Goal: Information Seeking & Learning: Learn about a topic

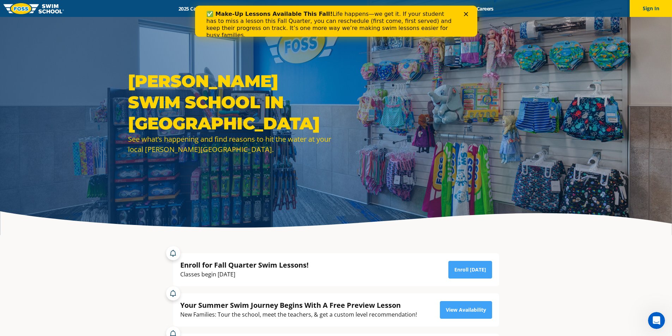
click at [463, 14] on icon "Close" at bounding box center [465, 14] width 4 height 4
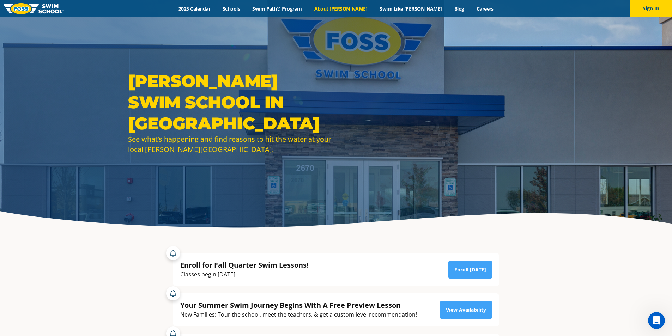
click at [355, 9] on link "About [PERSON_NAME]" at bounding box center [341, 8] width 66 height 7
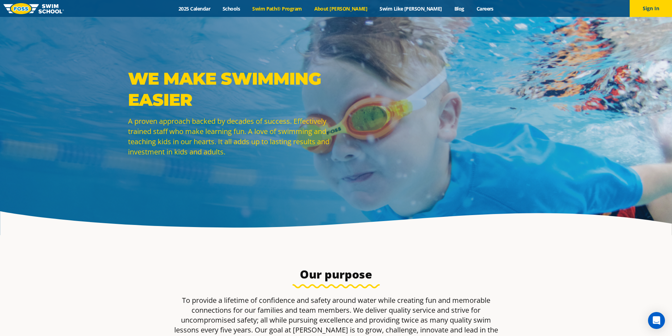
click at [303, 8] on link "Swim Path® Program" at bounding box center [277, 8] width 62 height 7
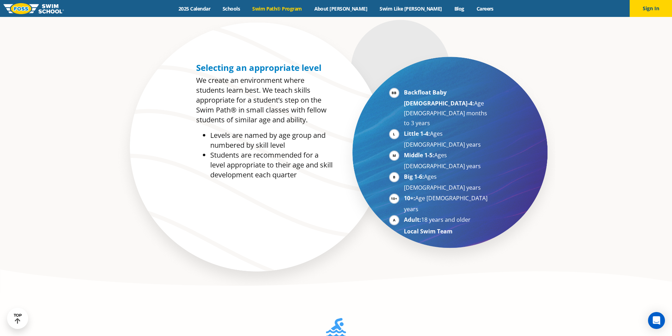
scroll to position [564, 0]
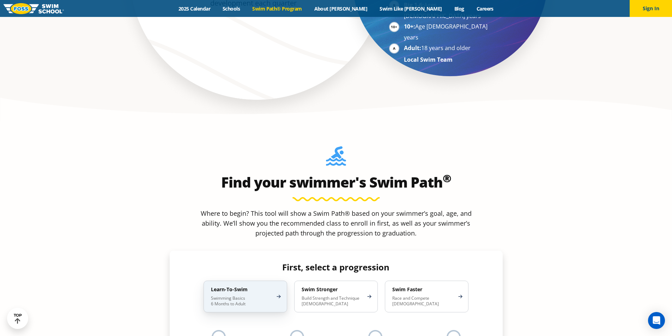
click at [256, 296] on p "Swimming Basics 6 Months to Adult" at bounding box center [242, 301] width 62 height 11
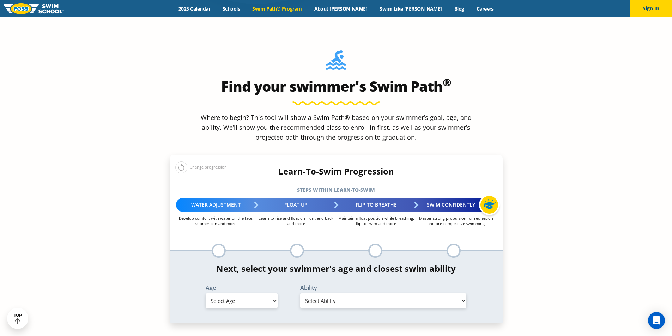
scroll to position [670, 0]
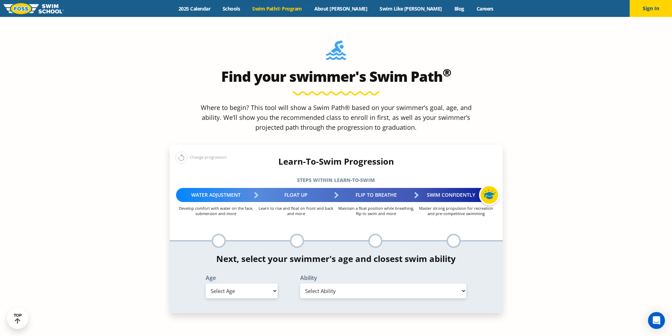
click at [274, 284] on select "Select Age 6 months - 1 year 1 year 2 years 3 years 4 years 5 years 6 years 7 y…" at bounding box center [242, 291] width 72 height 15
select select "1-year"
click at [206, 284] on select "Select Age 6 months - 1 year 1 year 2 years 3 years 4 years 5 years 6 years 7 y…" at bounding box center [242, 291] width 72 height 15
click at [326, 284] on select "Select Ability First in-water experience Comfortable with water poured over the…" at bounding box center [383, 291] width 166 height 15
select select "1-year-comfortable-with-water-poured-over-face-eyes-and-ears-and-with-ears-in-w…"
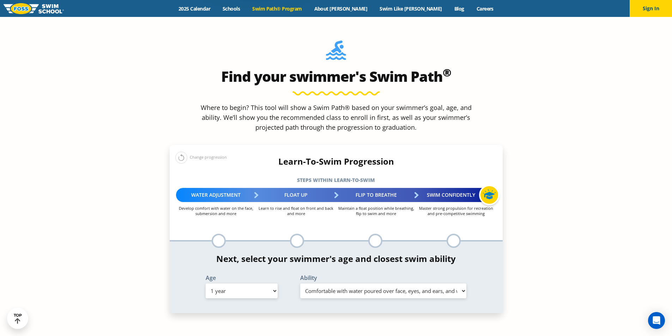
click at [300, 284] on select "Select Ability First in-water experience Comfortable with water poured over the…" at bounding box center [383, 291] width 166 height 15
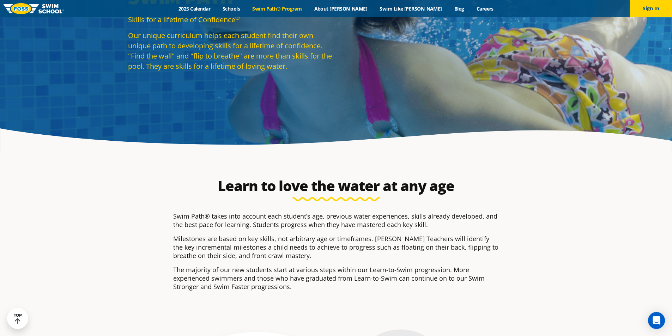
scroll to position [0, 0]
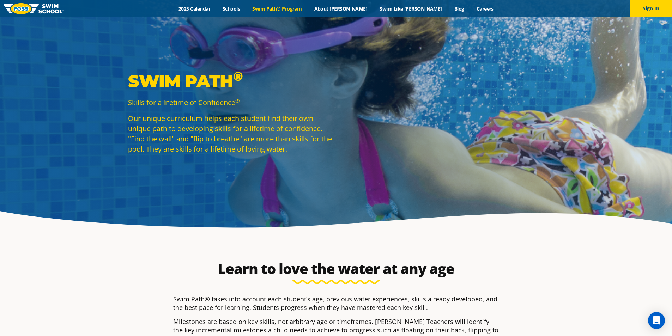
click at [207, 1] on div "Menu 2025 Calendar Schools Swim Path® Program About FOSS Swim Like Regan Blog C…" at bounding box center [336, 8] width 672 height 17
click at [211, 9] on link "2025 Calendar" at bounding box center [194, 8] width 44 height 7
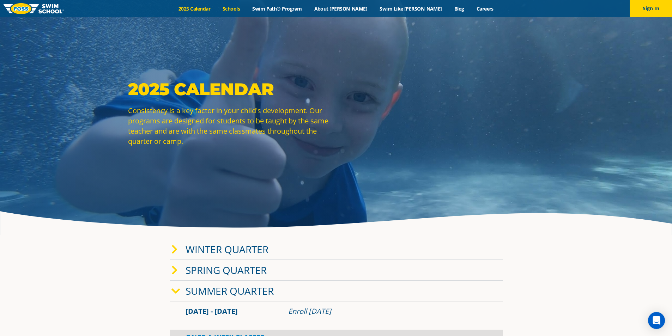
click at [246, 8] on link "Schools" at bounding box center [232, 8] width 30 height 7
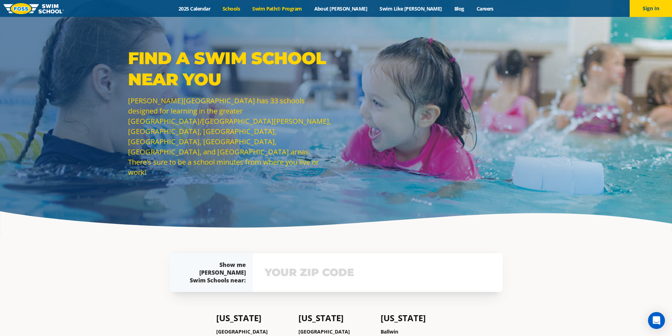
click at [295, 9] on link "Swim Path® Program" at bounding box center [277, 8] width 62 height 7
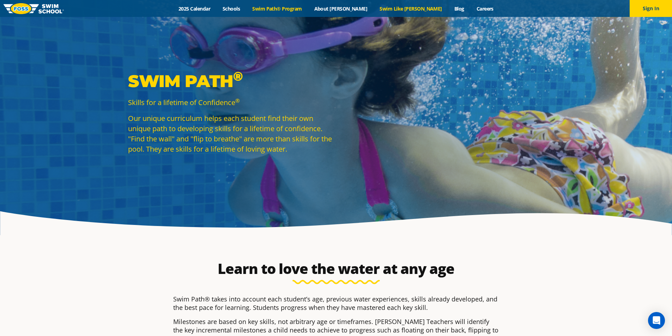
click at [390, 8] on link "Swim Like [PERSON_NAME]" at bounding box center [411, 8] width 75 height 7
